Goal: Browse casually

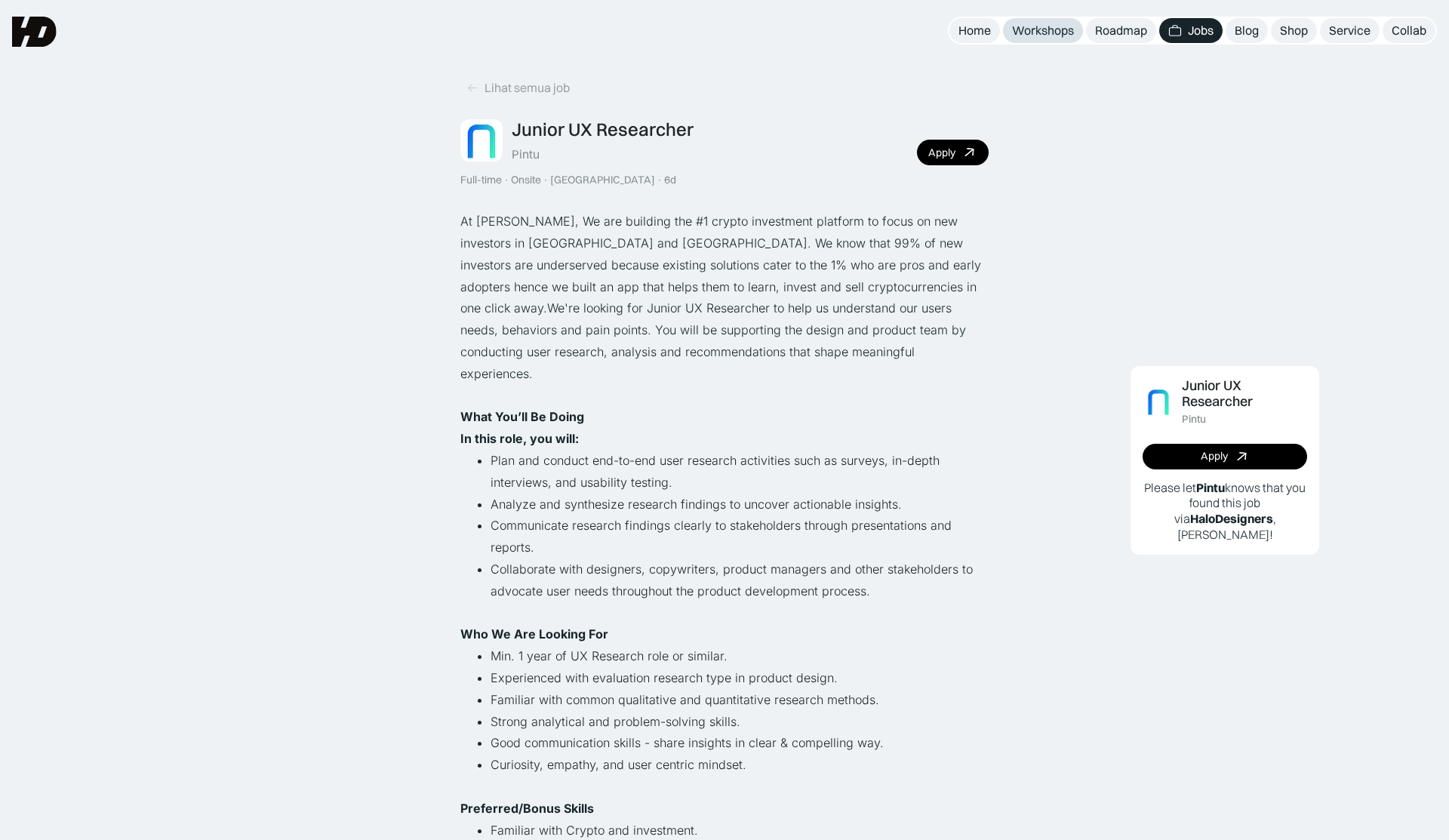
click at [1048, 33] on div "Workshops" at bounding box center [1043, 31] width 62 height 16
click at [973, 33] on div "Home" at bounding box center [974, 31] width 33 height 16
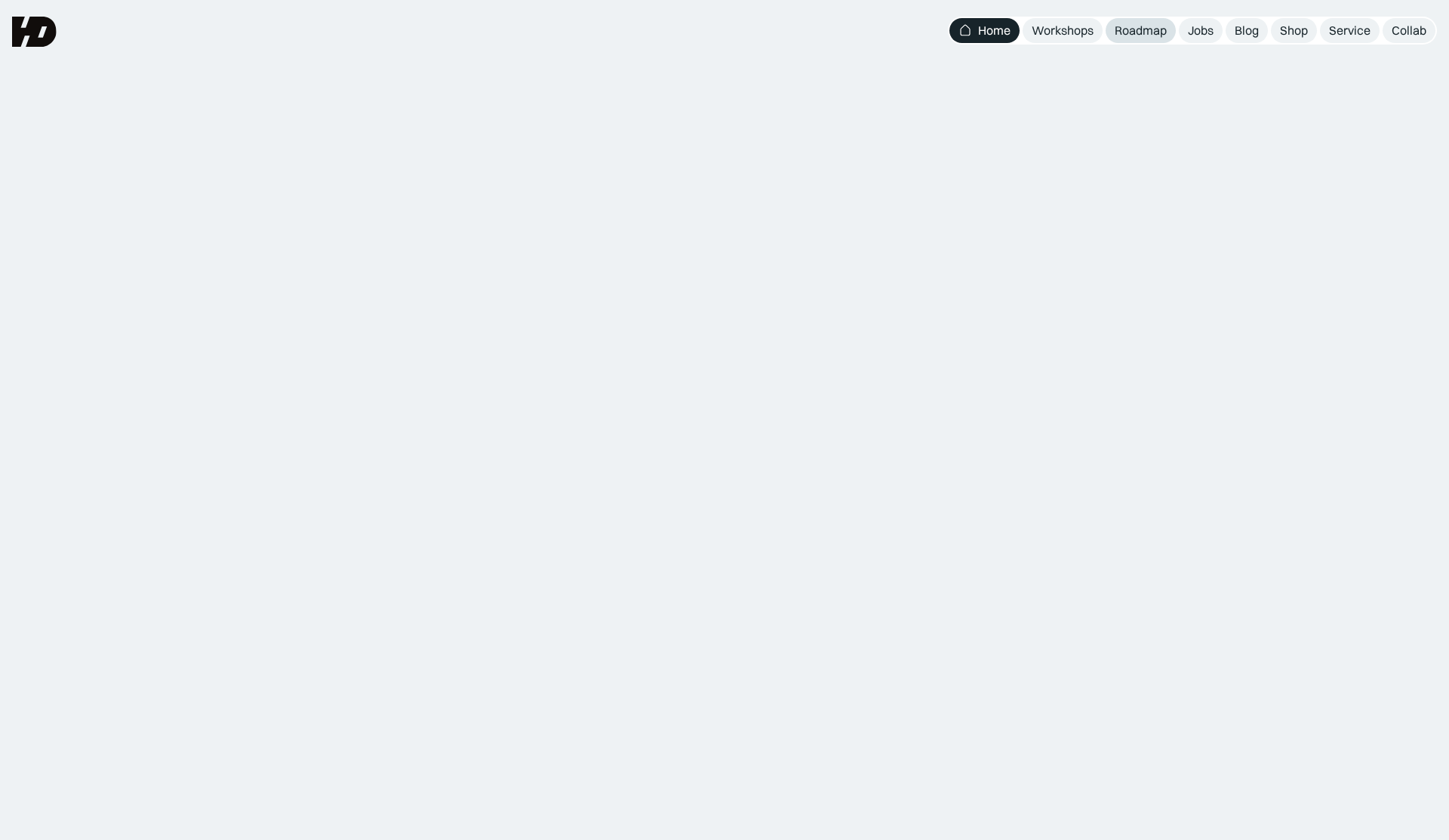
click at [1146, 30] on div "Roadmap" at bounding box center [1141, 31] width 52 height 16
click at [1198, 36] on div "Jobs" at bounding box center [1200, 31] width 26 height 16
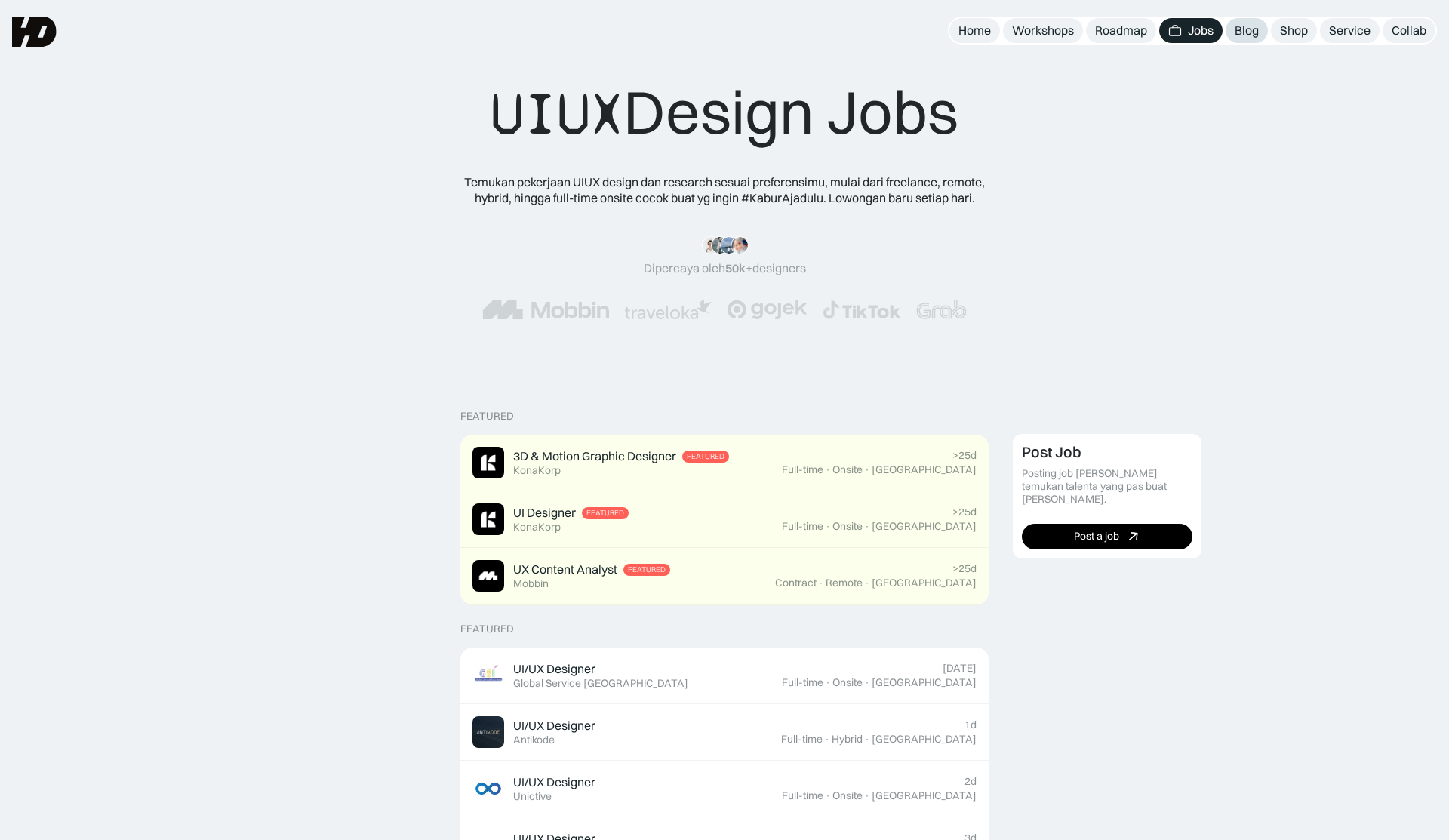
click at [1248, 38] on div "Blog" at bounding box center [1246, 31] width 24 height 16
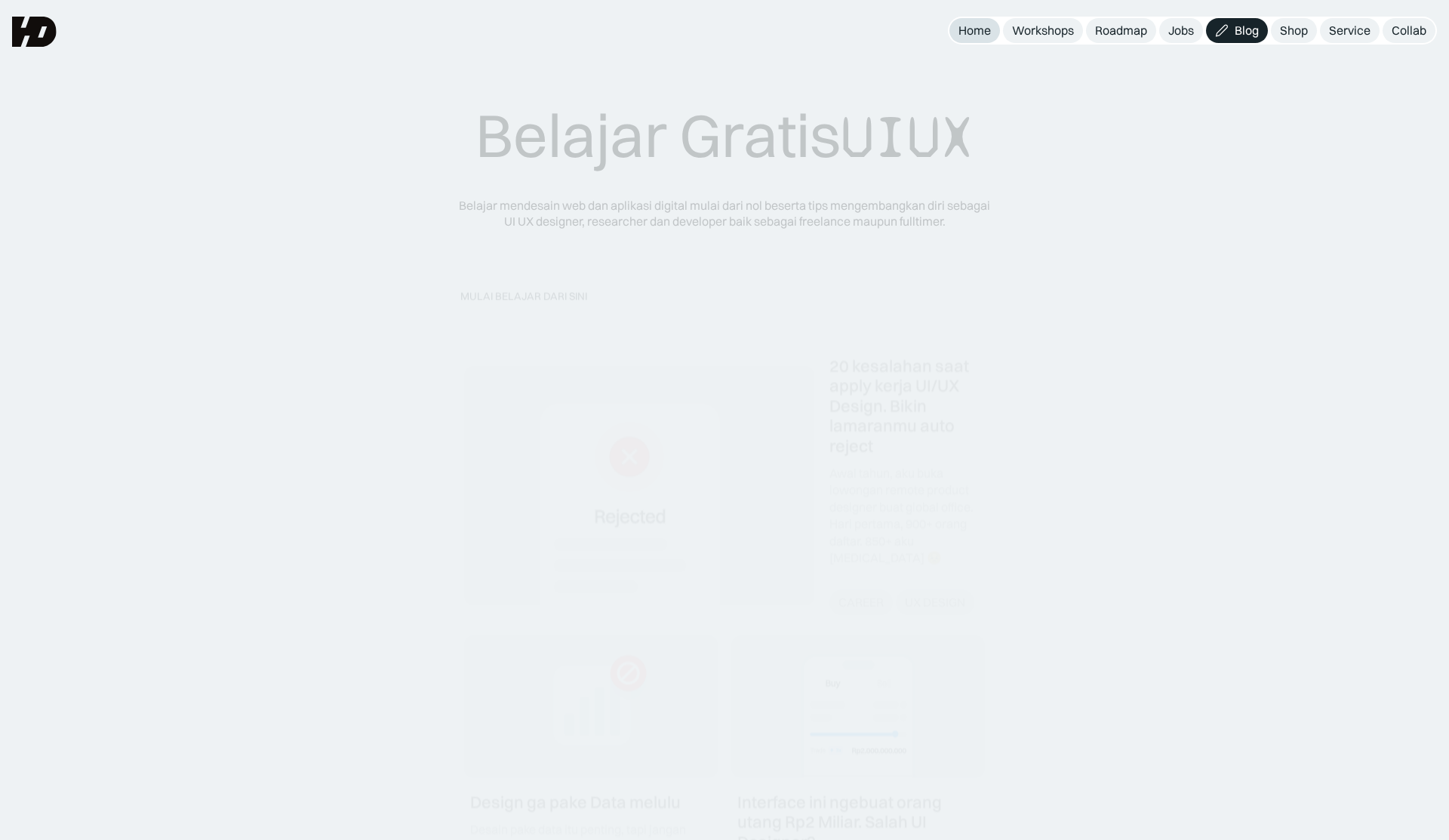
click at [984, 33] on div "Home" at bounding box center [974, 31] width 33 height 16
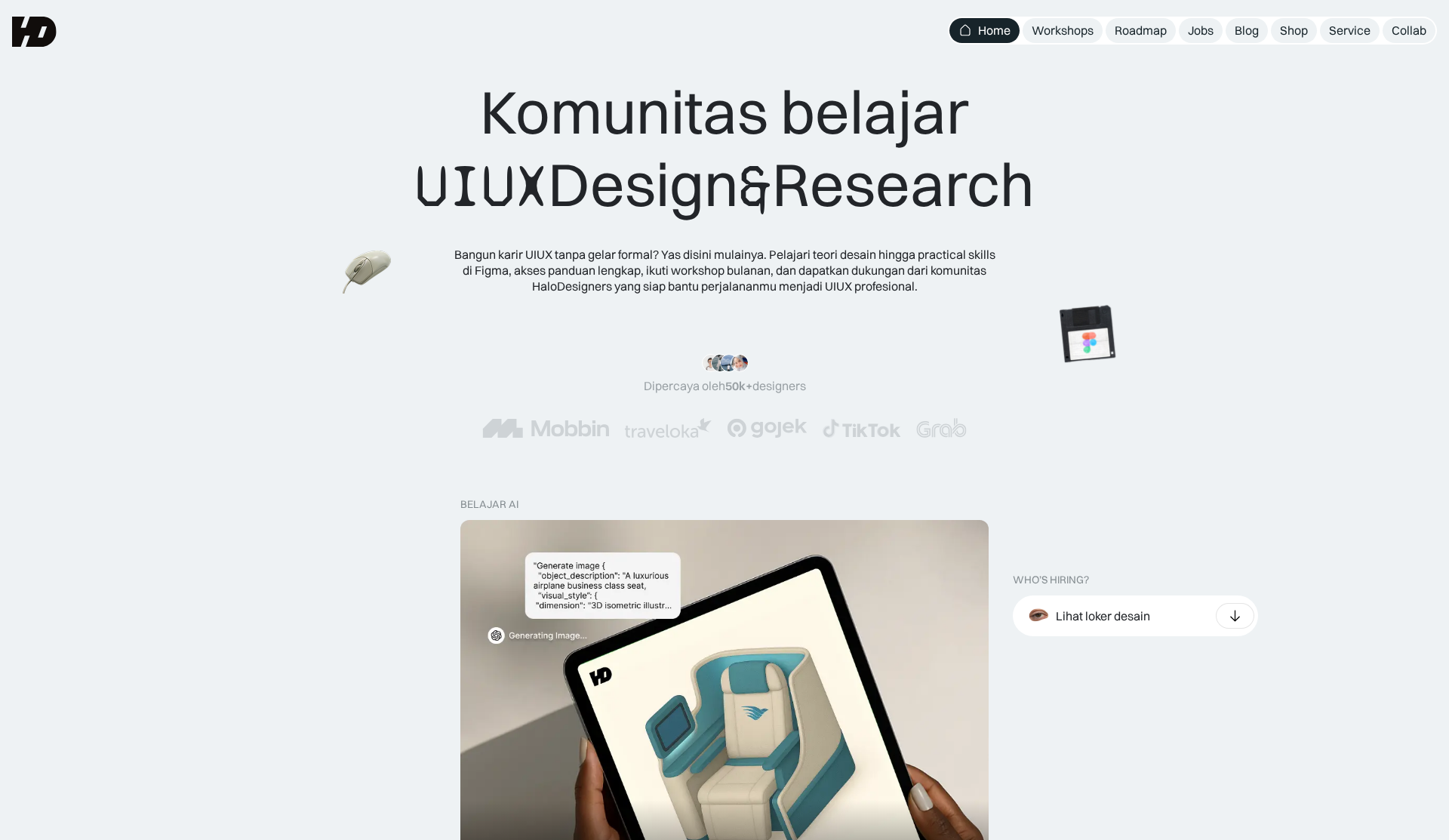
drag, startPoint x: 1057, startPoint y: 198, endPoint x: 495, endPoint y: 115, distance: 568.1
click at [495, 115] on div "Komunitas belajar UIUX Design & Research Bangun karir UIUX tanpa gelar formal? …" at bounding box center [724, 184] width 1328 height 218
click at [1162, 227] on div "Komunitas belajar UIUX Design & Research Bangun karir UIUX tanpa gelar formal? …" at bounding box center [724, 184] width 1328 height 218
